Goal: Information Seeking & Learning: Find specific page/section

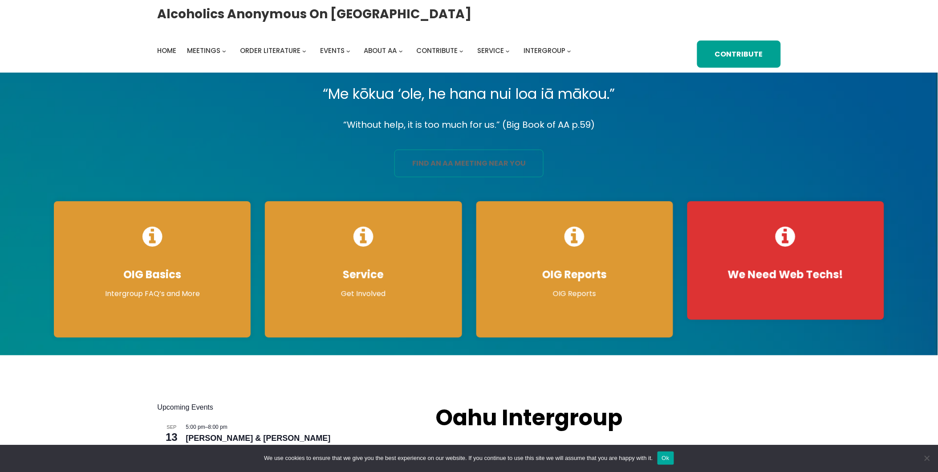
drag, startPoint x: 0, startPoint y: 0, endPoint x: 478, endPoint y: 172, distance: 507.7
click at [478, 172] on link "find an aa meeting near you" at bounding box center [468, 164] width 149 height 28
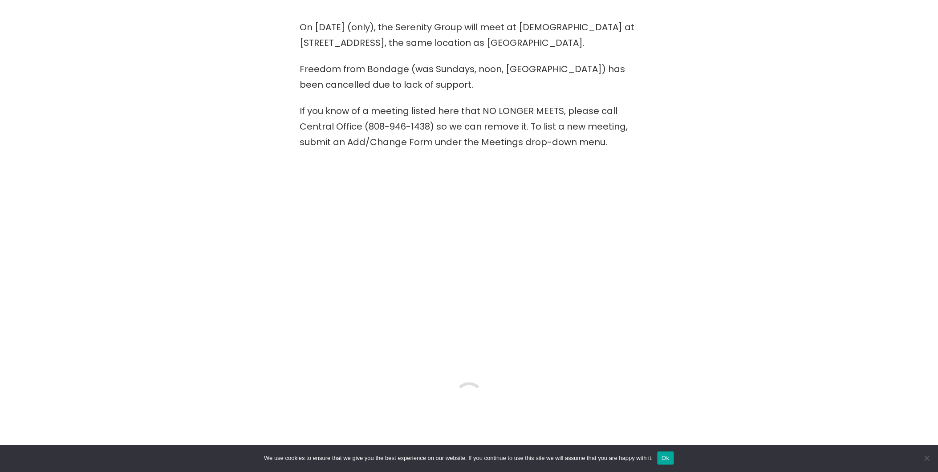
scroll to position [297, 0]
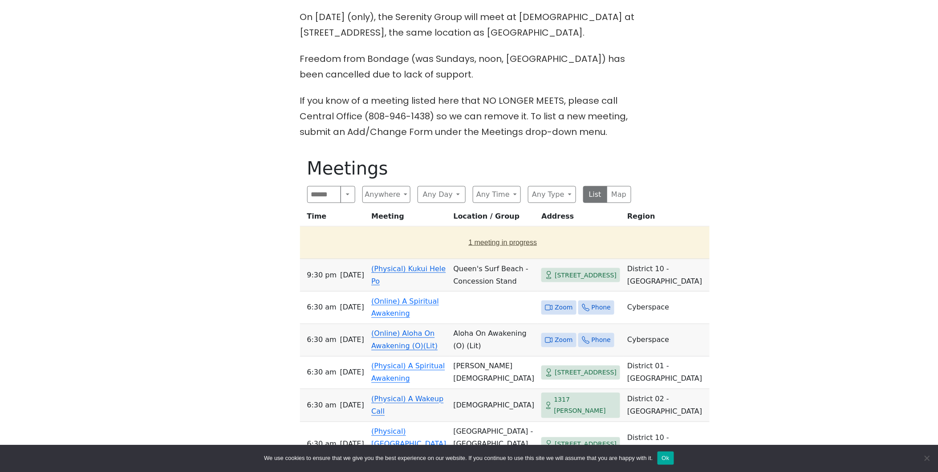
click at [472, 239] on button "1 meeting in progress" at bounding box center [503, 242] width 399 height 25
click at [381, 229] on td "(Online) Recovery in [GEOGRAPHIC_DATA]" at bounding box center [409, 243] width 82 height 33
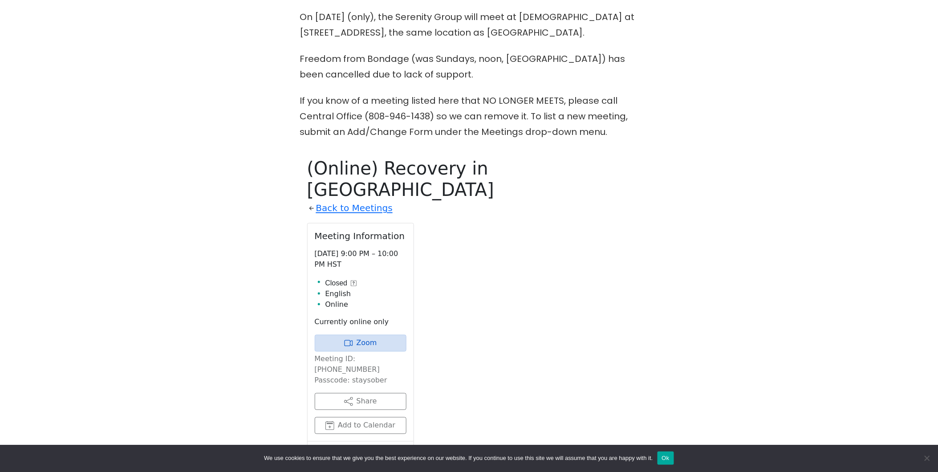
scroll to position [447, 0]
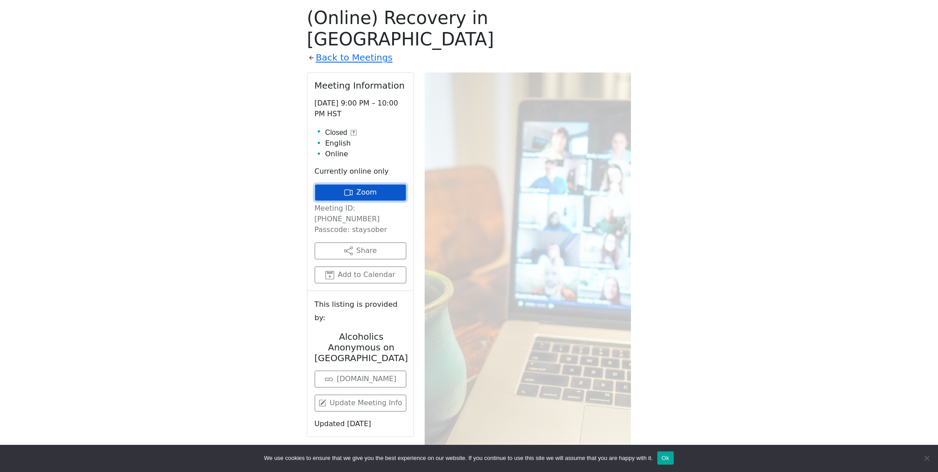
click at [362, 184] on link "Zoom" at bounding box center [361, 192] width 92 height 17
